Goal: Information Seeking & Learning: Learn about a topic

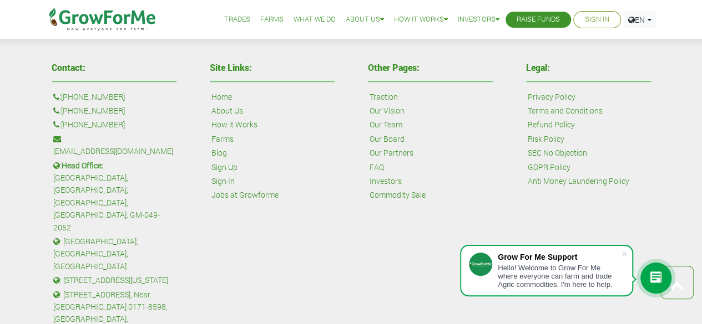
scroll to position [2580, 0]
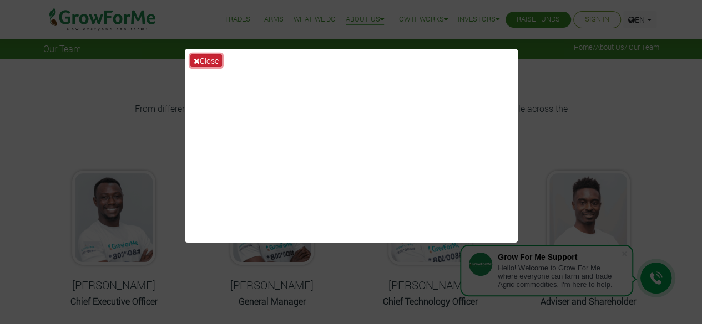
click at [206, 54] on button "Close" at bounding box center [206, 60] width 32 height 13
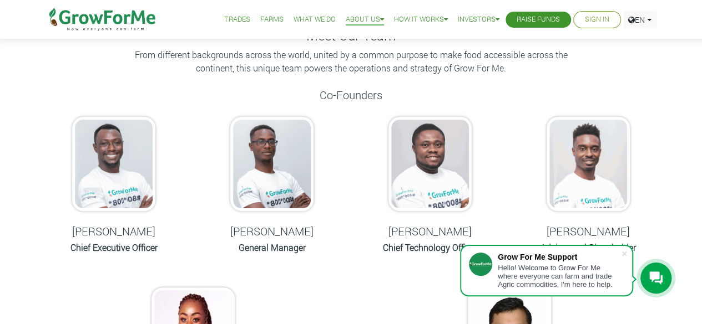
scroll to position [56, 0]
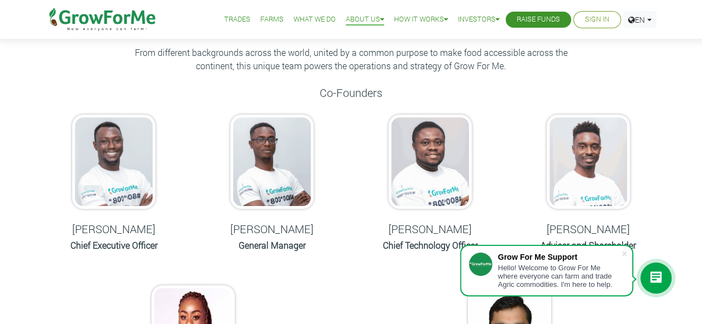
click at [229, 199] on div "[PERSON_NAME] General Manager" at bounding box center [271, 185] width 141 height 163
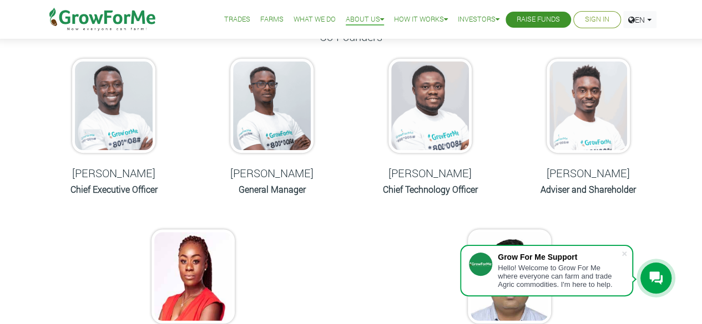
scroll to position [111, 0]
click at [627, 255] on span at bounding box center [623, 253] width 11 height 11
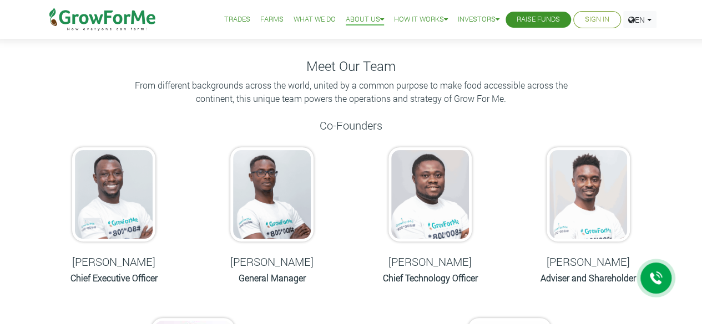
scroll to position [0, 0]
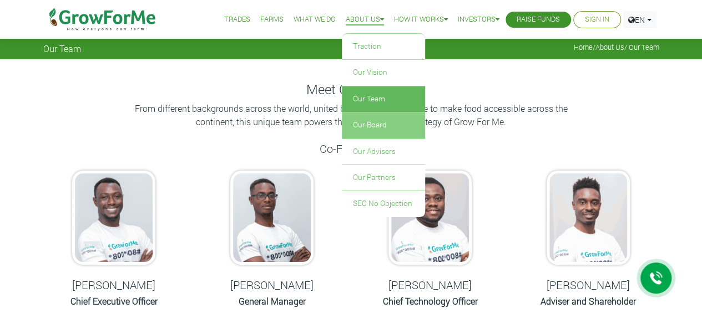
click at [360, 125] on link "Our Board" at bounding box center [383, 126] width 83 height 26
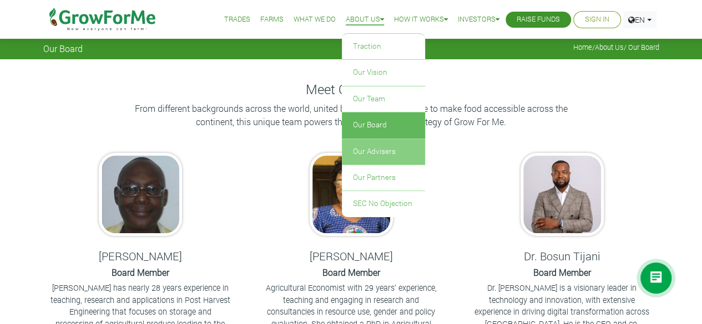
click at [364, 147] on link "Our Advisers" at bounding box center [383, 152] width 83 height 26
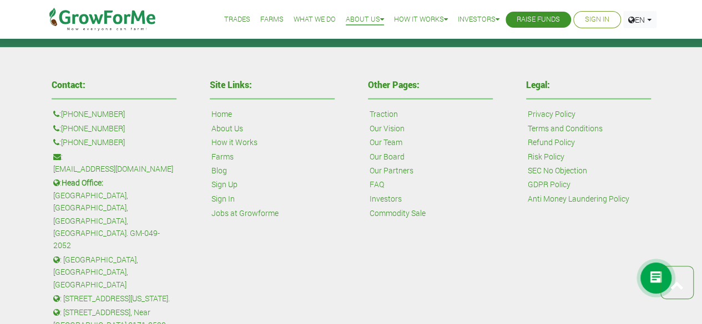
scroll to position [911, 0]
